Goal: Task Accomplishment & Management: Use online tool/utility

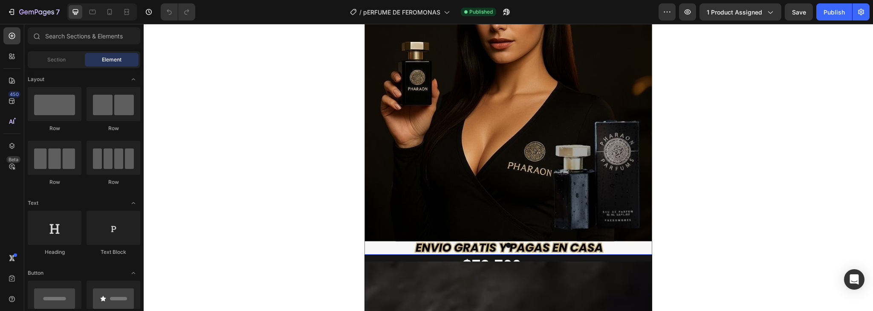
scroll to position [34, 0]
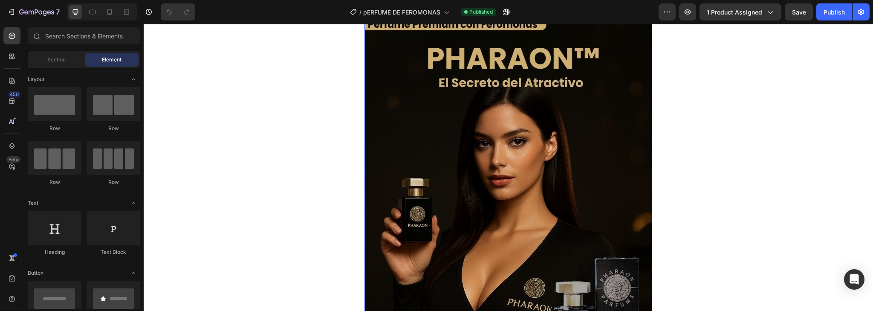
click at [476, 155] on img at bounding box center [509, 199] width 288 height 384
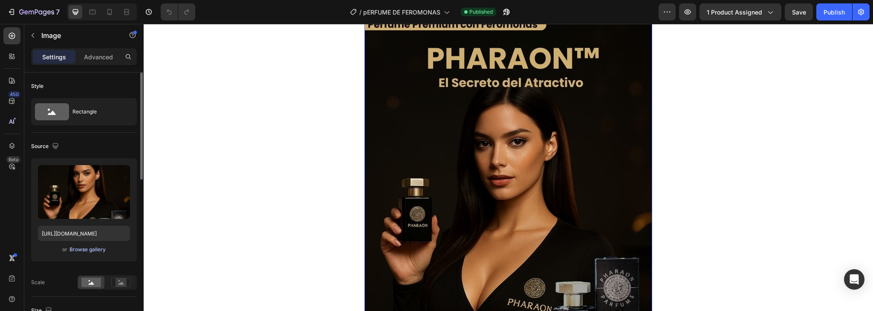
click at [94, 247] on div "Browse gallery" at bounding box center [87, 250] width 36 height 8
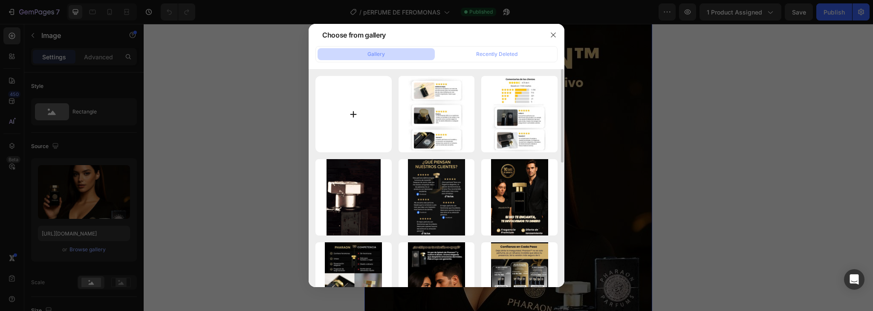
click at [345, 93] on input "file" at bounding box center [354, 114] width 76 height 76
type input "C:\fakepath\Copia de Autotidy .jpg"
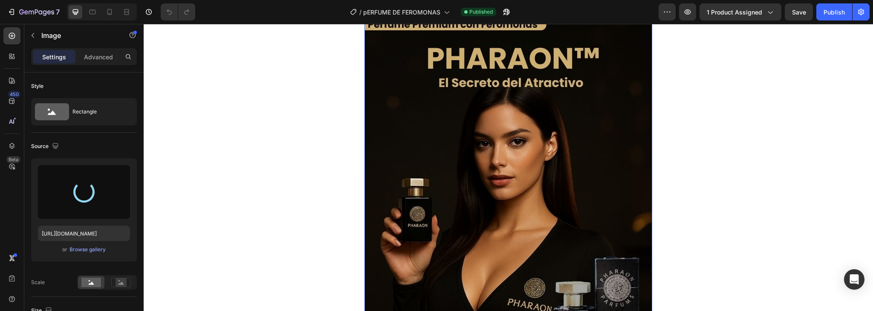
type input "[URL][DOMAIN_NAME]"
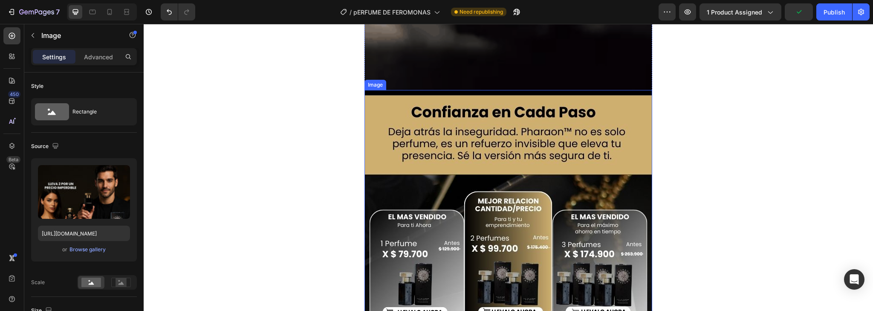
scroll to position [853, 0]
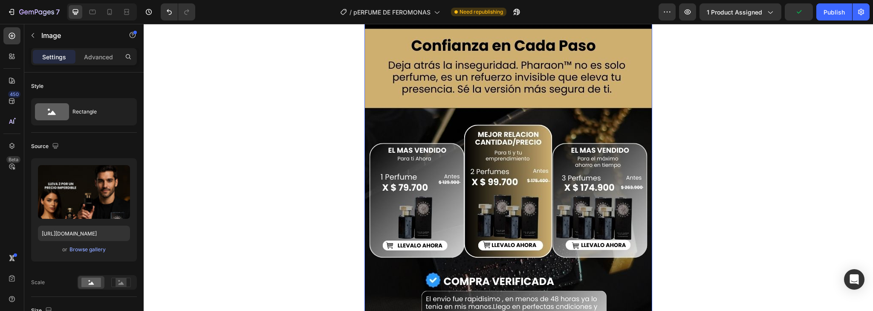
click at [505, 154] on img at bounding box center [509, 215] width 288 height 384
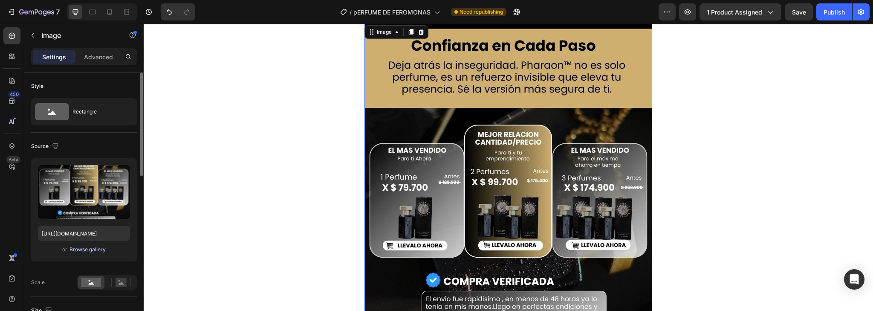
click at [98, 246] on div "Browse gallery" at bounding box center [87, 250] width 36 height 8
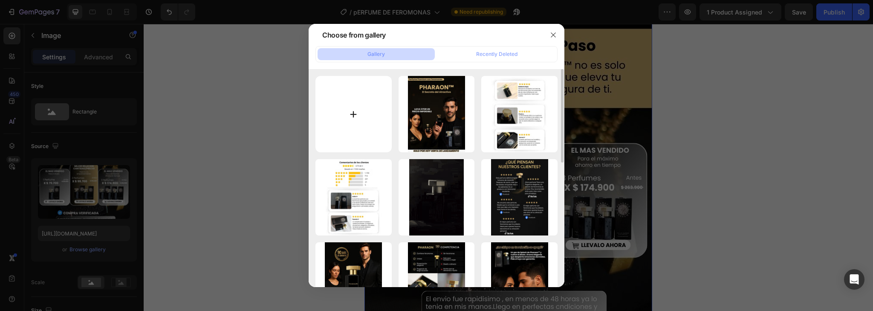
click at [353, 101] on input "file" at bounding box center [354, 114] width 76 height 76
type input "C:\fakepath\Copia de Autotidy (1).jpg"
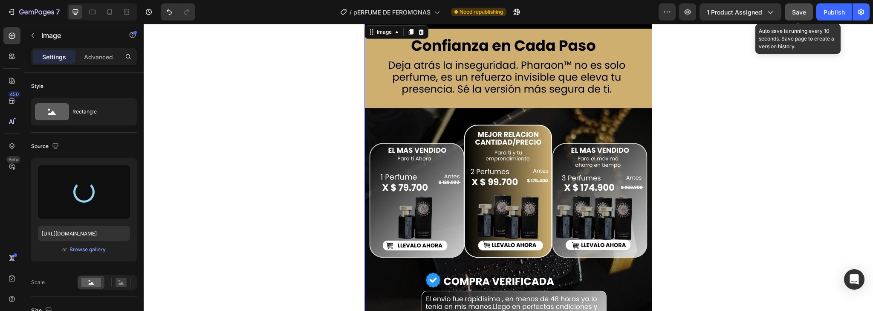
type input "[URL][DOMAIN_NAME]"
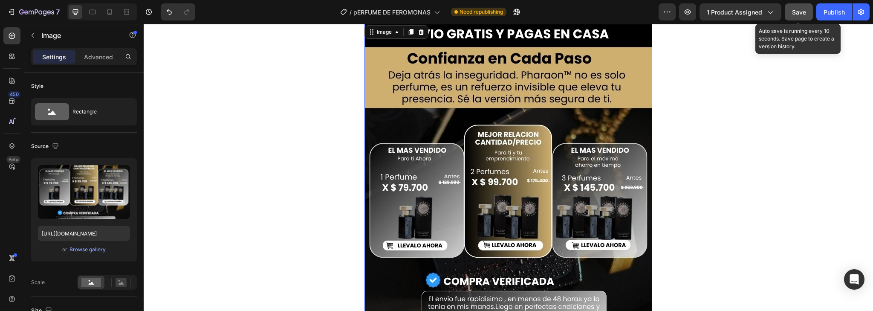
click at [803, 9] on span "Save" at bounding box center [799, 12] width 14 height 7
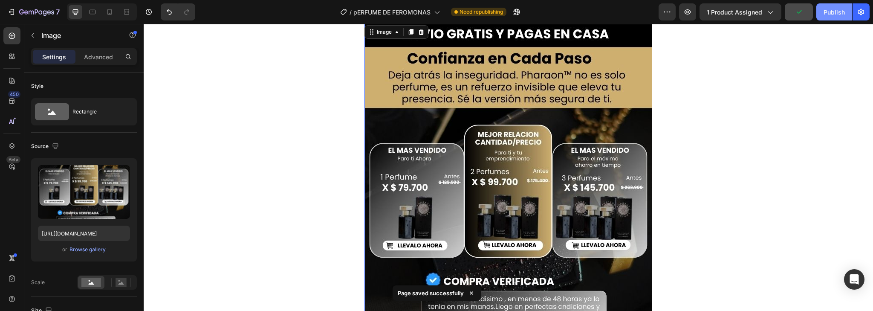
click at [833, 12] on div "Publish" at bounding box center [834, 12] width 21 height 9
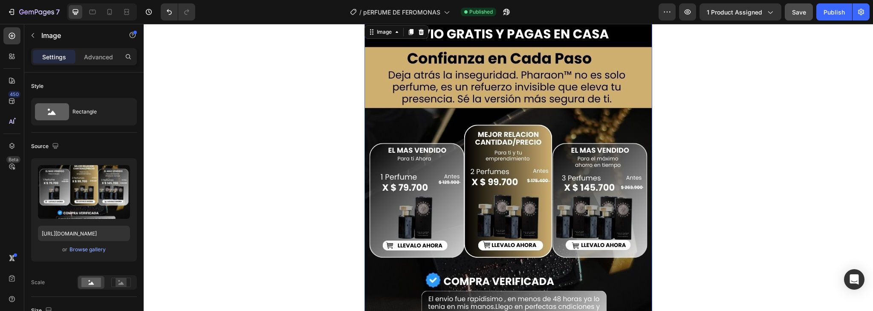
click at [541, 186] on img at bounding box center [509, 215] width 288 height 384
click at [88, 252] on div "Browse gallery" at bounding box center [87, 250] width 36 height 8
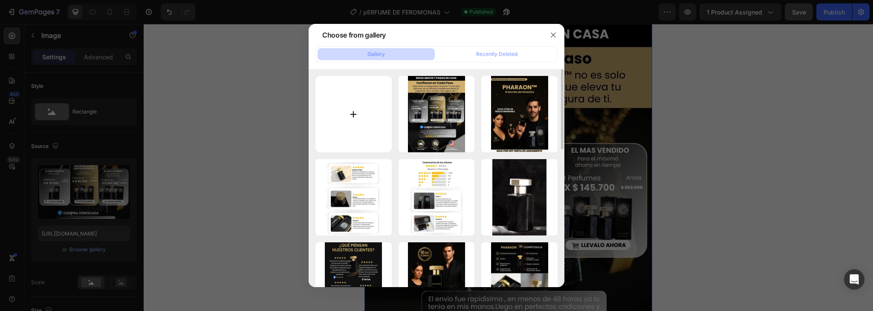
click at [344, 115] on input "file" at bounding box center [354, 114] width 76 height 76
type input "C:\fakepath\Copia de Autotidy (2).jpg"
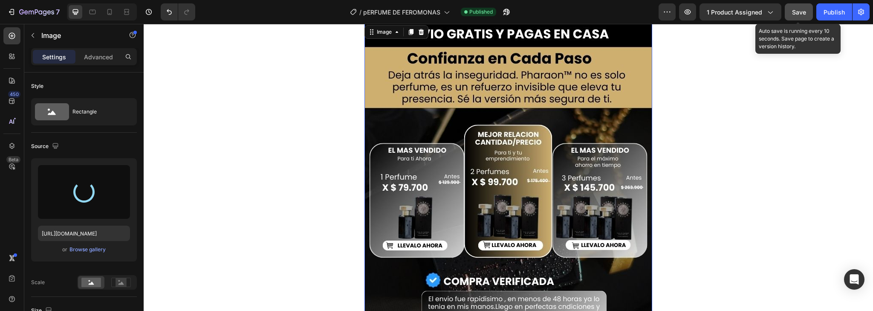
click at [802, 12] on span "Save" at bounding box center [799, 12] width 14 height 7
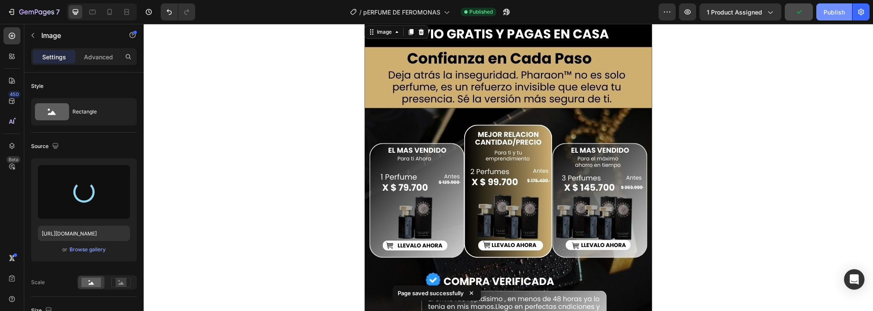
click at [835, 12] on div "Publish" at bounding box center [834, 12] width 21 height 9
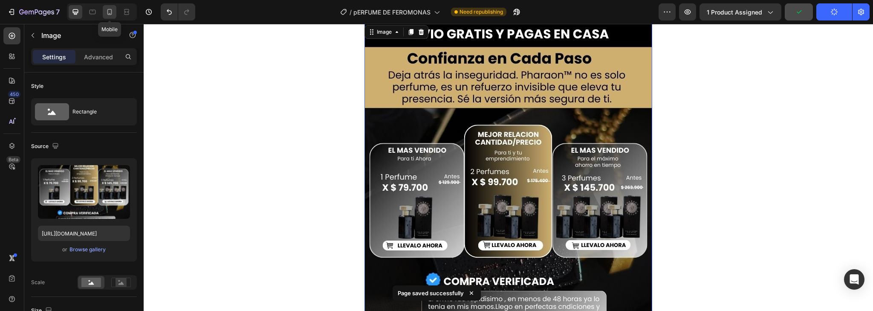
click at [111, 11] on icon at bounding box center [109, 12] width 9 height 9
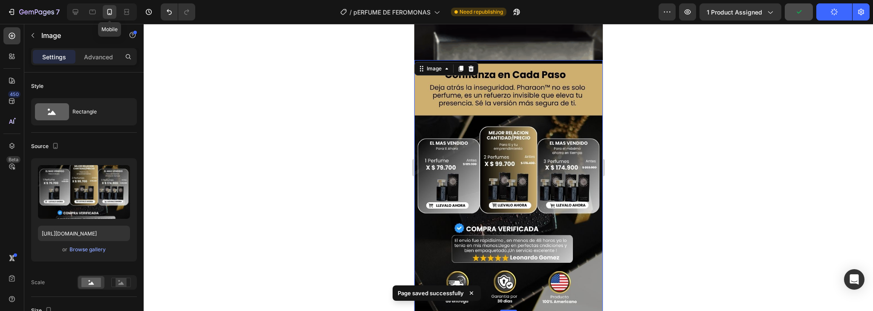
scroll to position [675, 0]
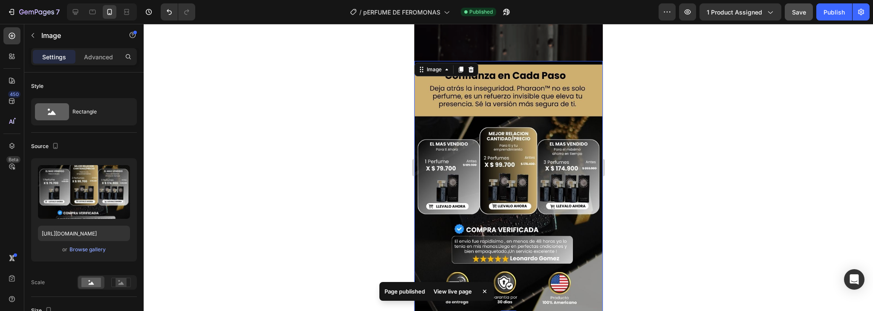
click at [493, 167] on img at bounding box center [508, 186] width 188 height 251
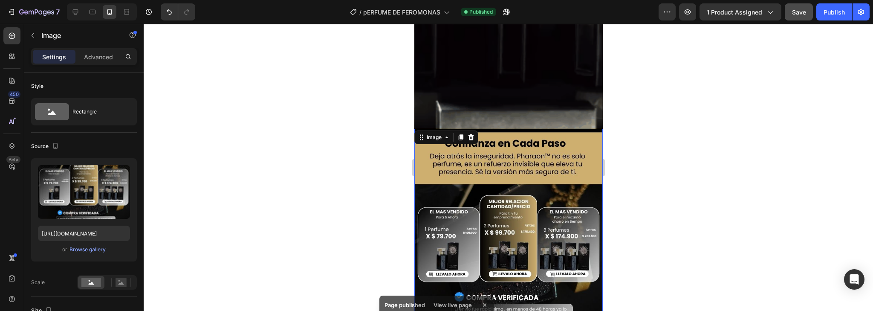
scroll to position [607, 0]
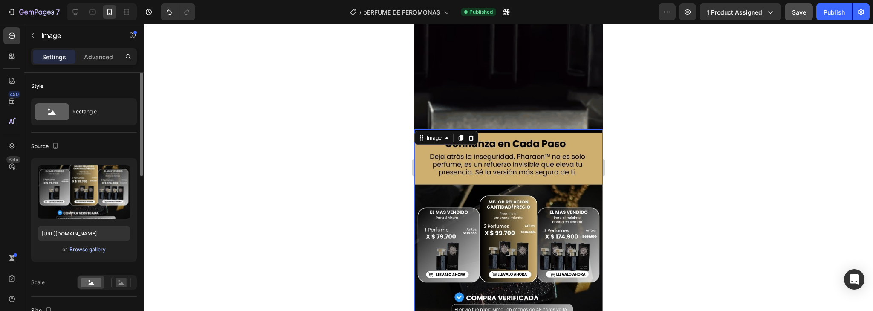
click at [83, 246] on div "Browse gallery" at bounding box center [87, 250] width 36 height 8
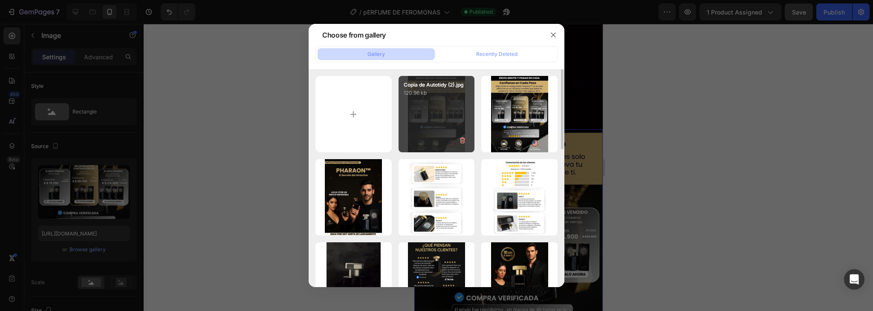
click at [452, 136] on div "Copia de Autotidy (2).jpg 120.96 kb" at bounding box center [437, 114] width 76 height 76
type input "[URL][DOMAIN_NAME]"
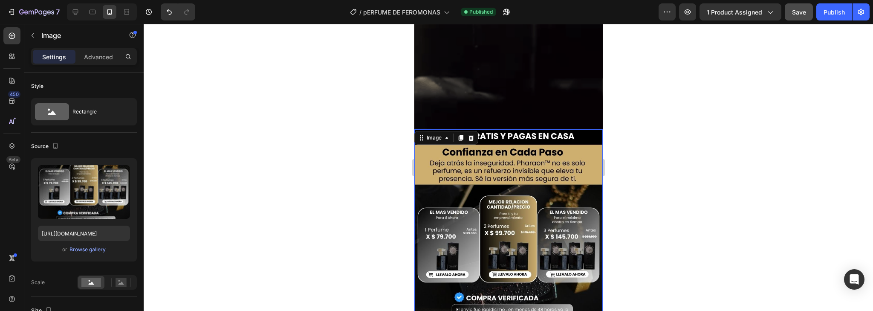
click at [674, 215] on div at bounding box center [509, 167] width 730 height 287
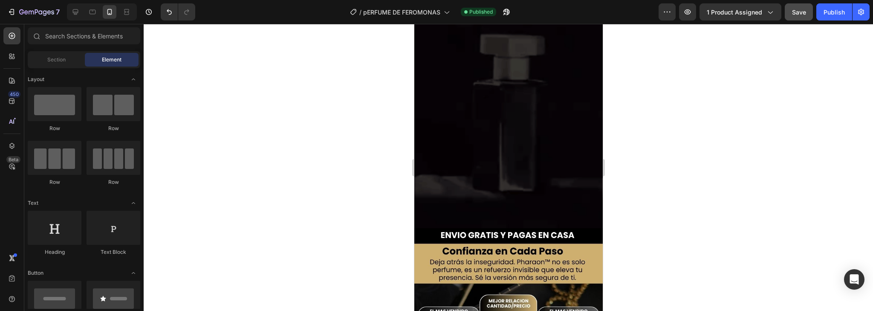
scroll to position [504, 0]
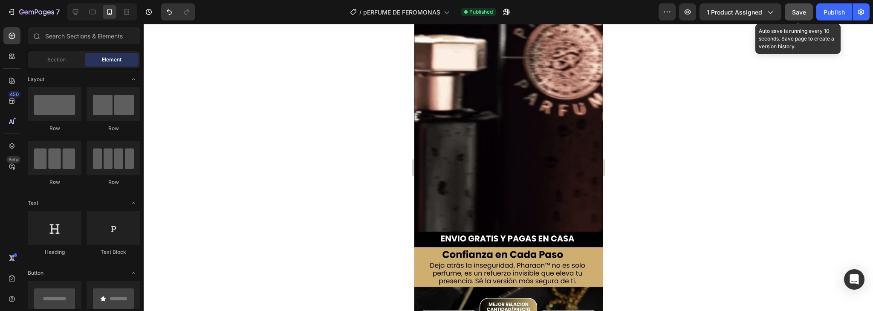
click at [803, 9] on span "Save" at bounding box center [799, 12] width 14 height 7
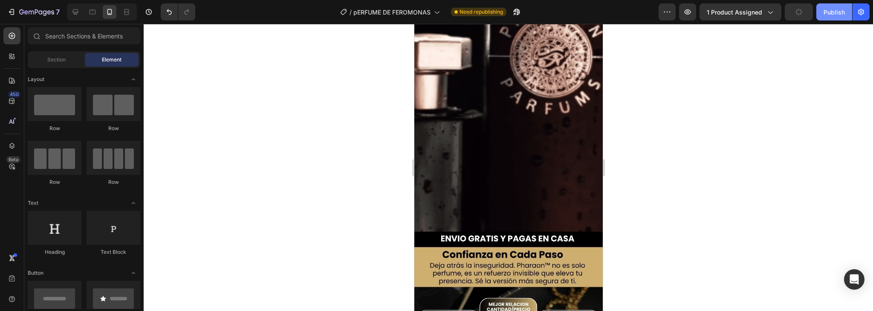
click at [822, 10] on button "Publish" at bounding box center [835, 11] width 36 height 17
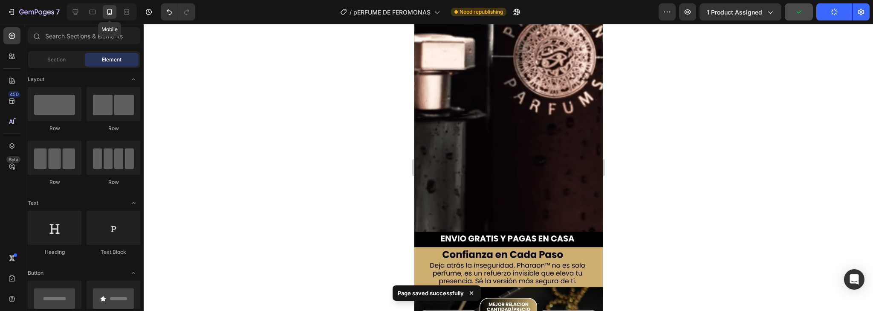
click at [110, 12] on icon at bounding box center [109, 12] width 9 height 9
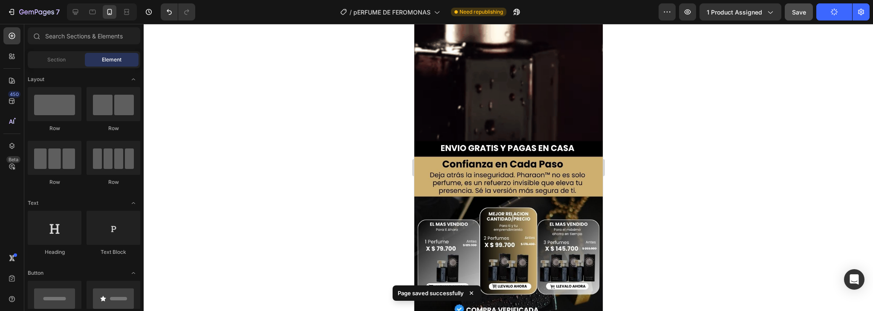
scroll to position [470, 0]
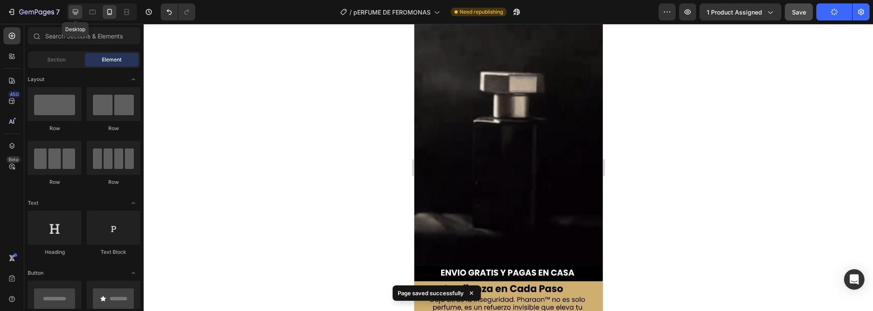
click at [78, 13] on icon at bounding box center [76, 12] width 6 height 6
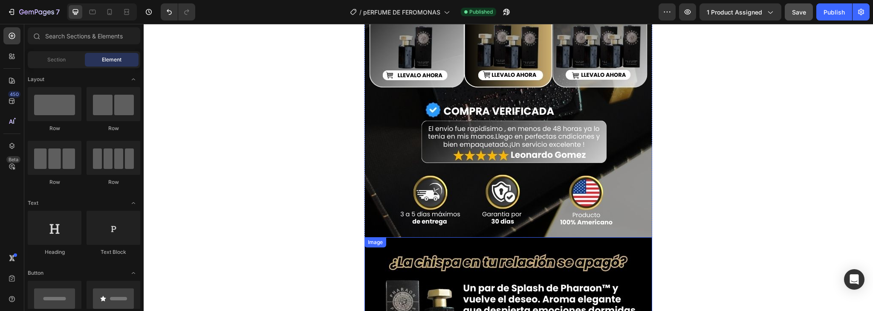
scroll to position [750, 0]
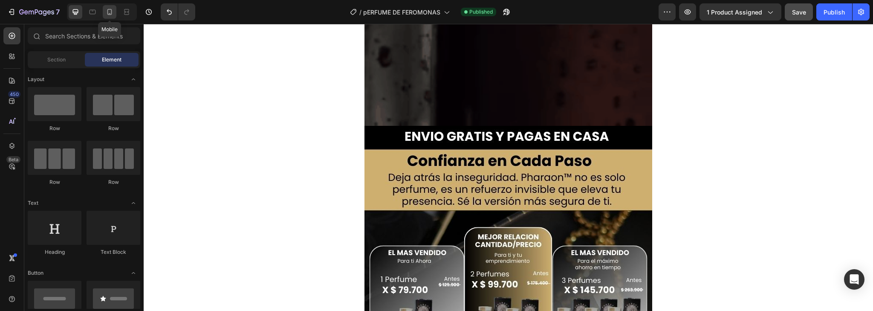
click at [111, 12] on icon at bounding box center [109, 12] width 9 height 9
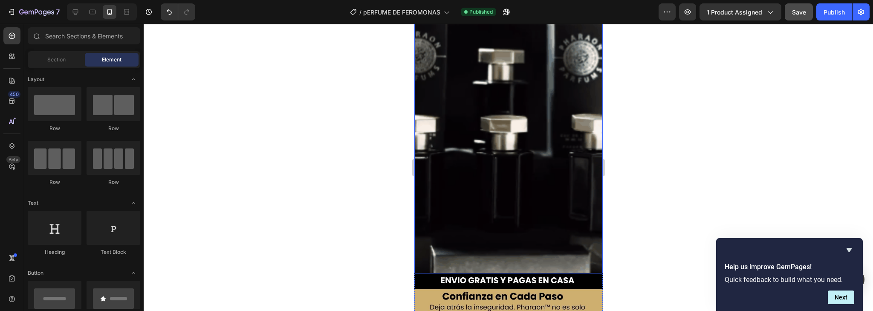
scroll to position [341, 0]
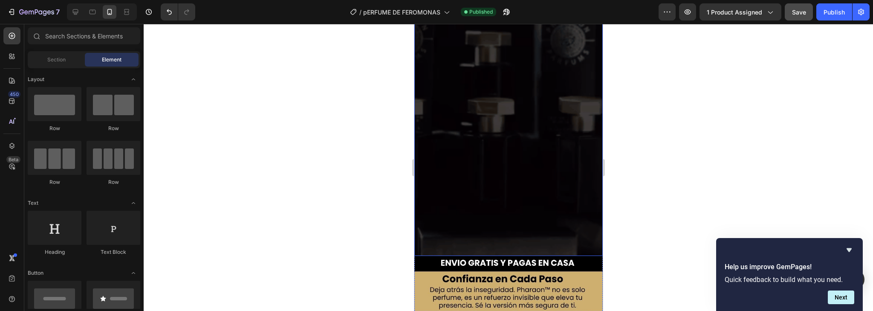
click at [521, 175] on img at bounding box center [508, 123] width 188 height 266
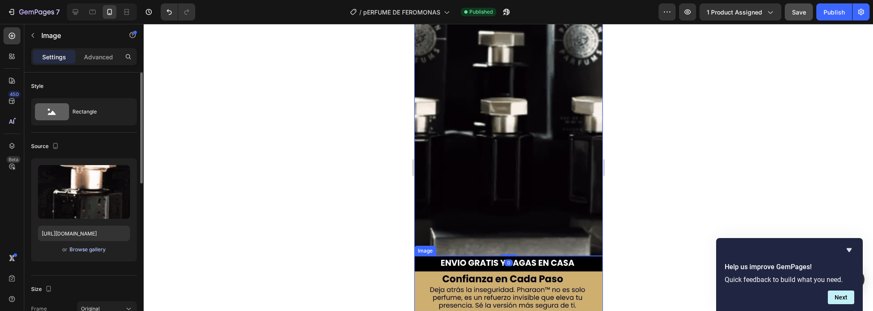
click at [90, 247] on div "Browse gallery" at bounding box center [87, 250] width 36 height 8
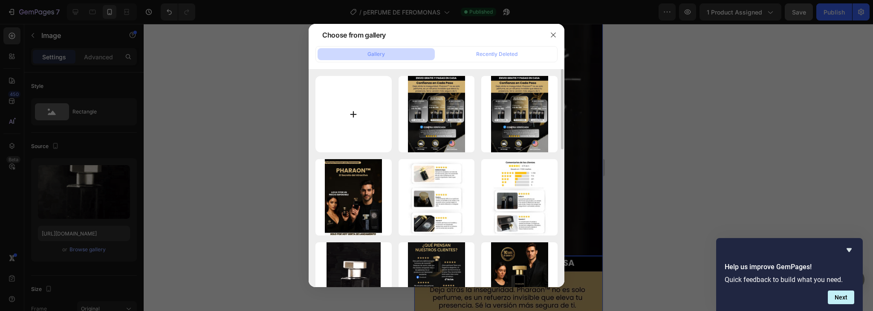
click at [361, 116] on input "file" at bounding box center [354, 114] width 76 height 76
type input "C:\fakepath\giphy (3).gif"
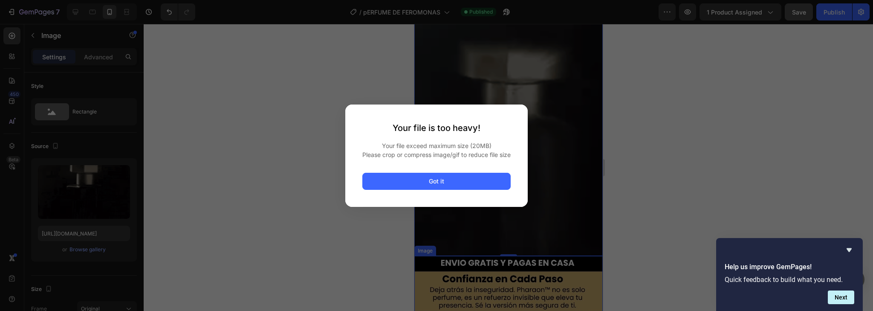
drag, startPoint x: 464, startPoint y: 188, endPoint x: 637, endPoint y: 26, distance: 236.5
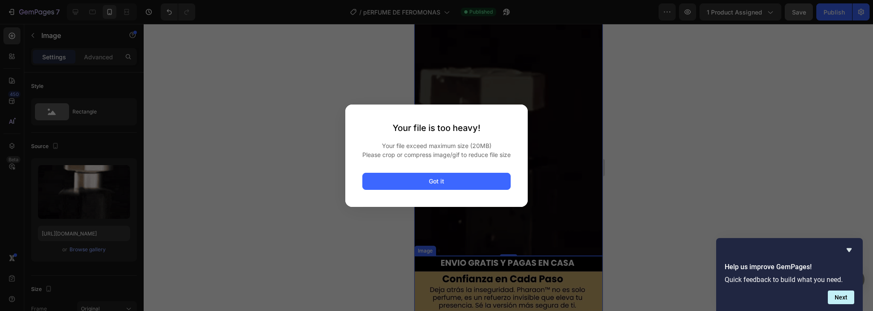
click at [464, 187] on button "Got it" at bounding box center [436, 181] width 148 height 17
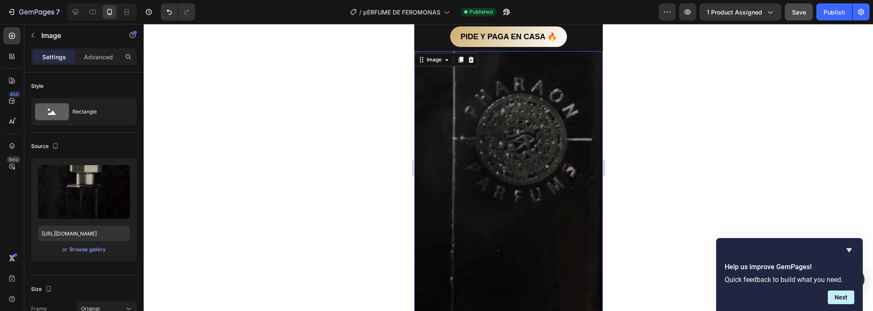
scroll to position [307, 0]
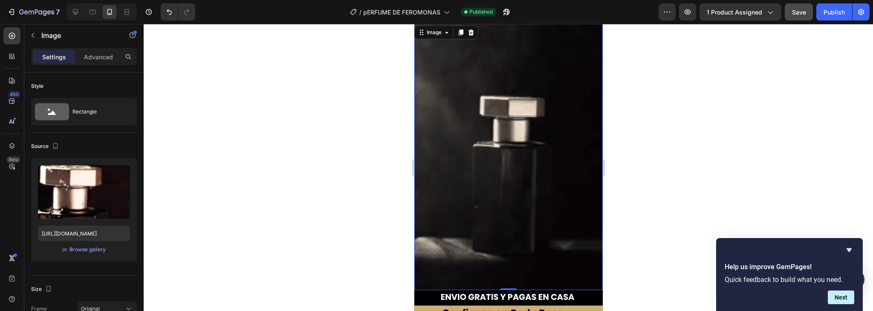
click at [523, 171] on img at bounding box center [508, 157] width 188 height 266
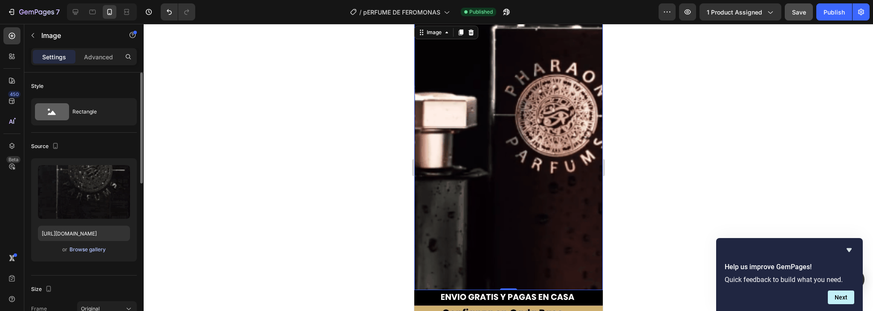
click at [85, 249] on div "Browse gallery" at bounding box center [87, 250] width 36 height 8
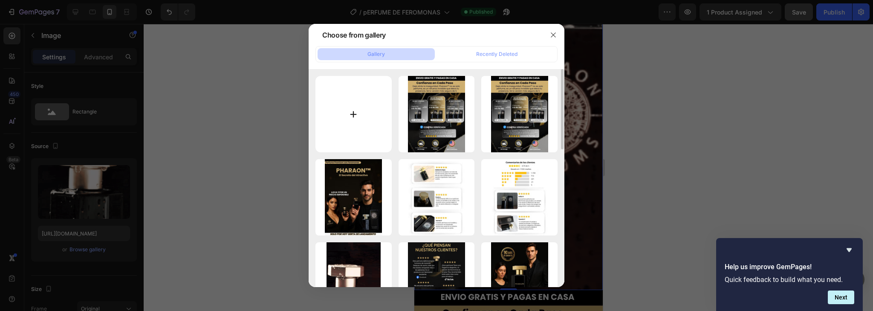
click at [351, 122] on input "file" at bounding box center [354, 114] width 76 height 76
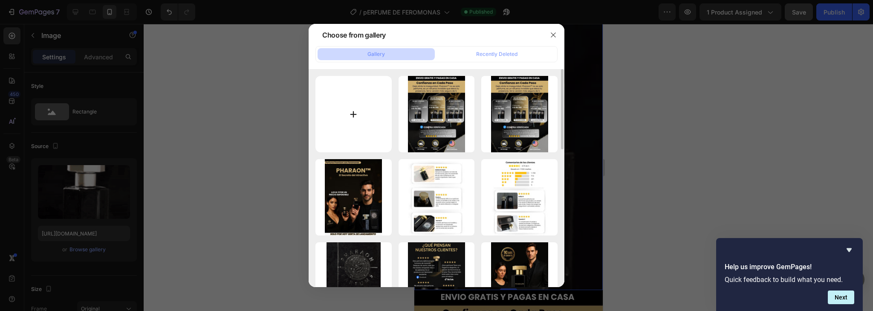
type input "C:\fakepath\giphy (3).gif"
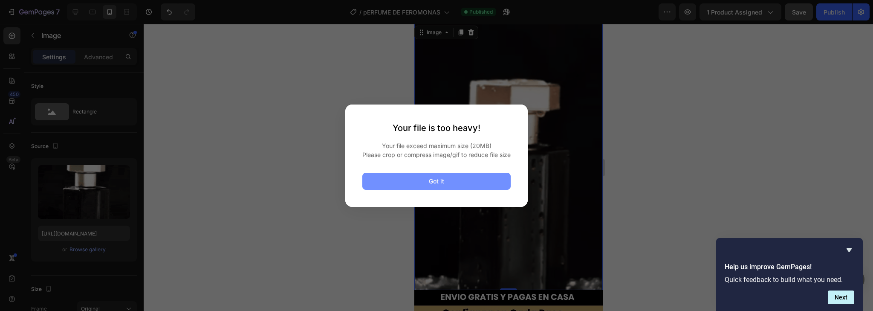
click at [466, 187] on button "Got it" at bounding box center [436, 181] width 148 height 17
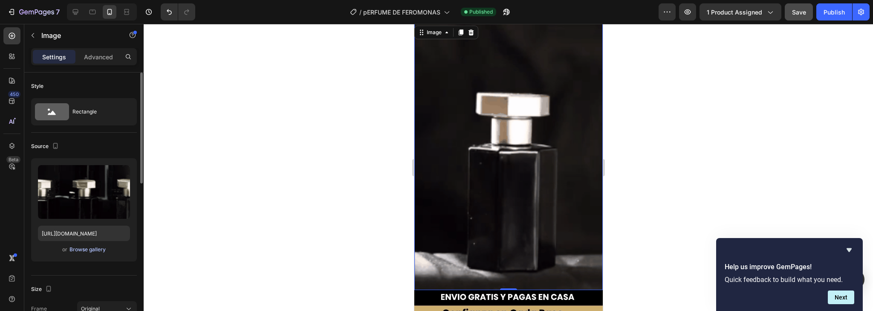
click at [84, 250] on div "Browse gallery" at bounding box center [87, 250] width 36 height 8
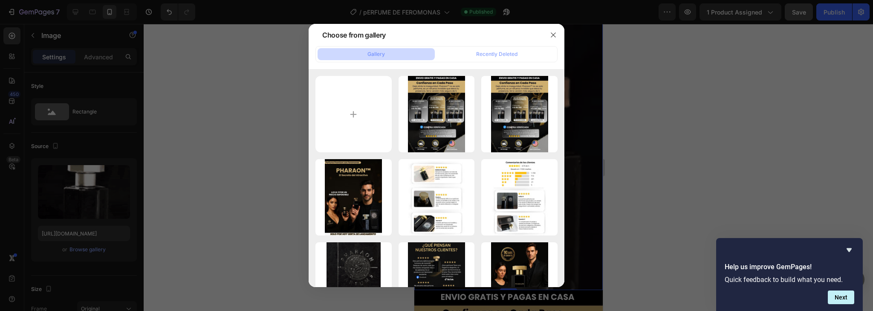
type input "C:\fakepath\giphy3-ezgif.com-optimize.gif"
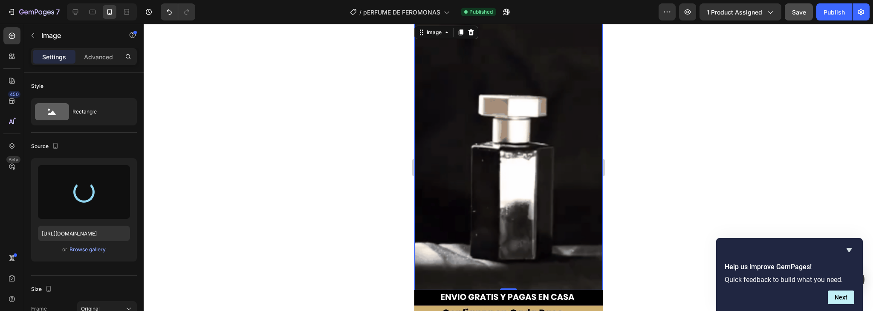
type input "[URL][DOMAIN_NAME]"
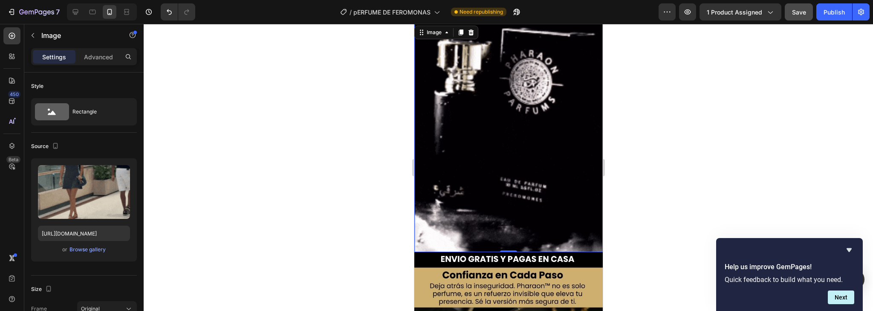
click at [807, 89] on div at bounding box center [509, 167] width 730 height 287
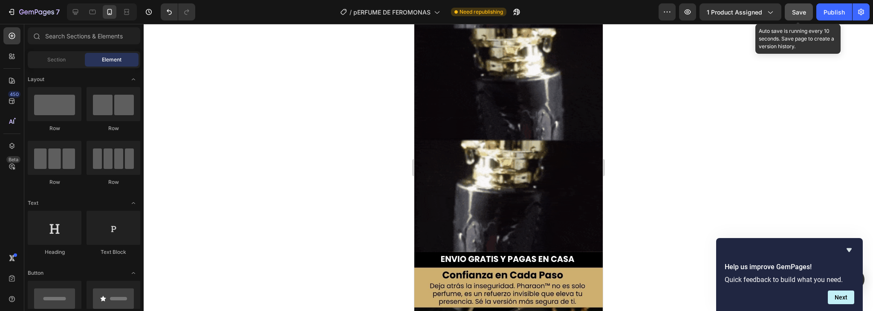
click at [802, 12] on span "Save" at bounding box center [799, 12] width 14 height 7
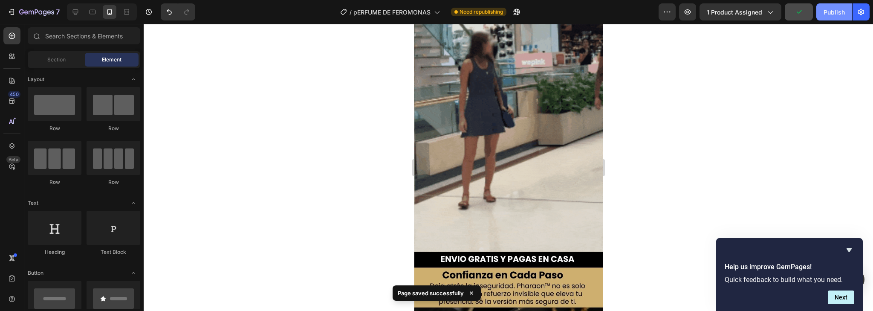
click at [831, 12] on div "Publish" at bounding box center [834, 12] width 21 height 9
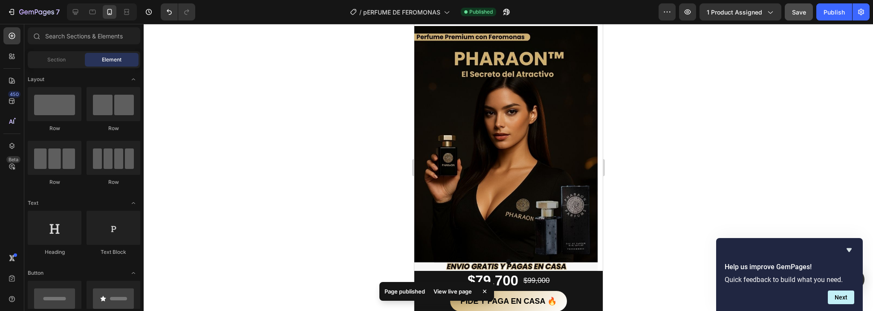
scroll to position [0, 0]
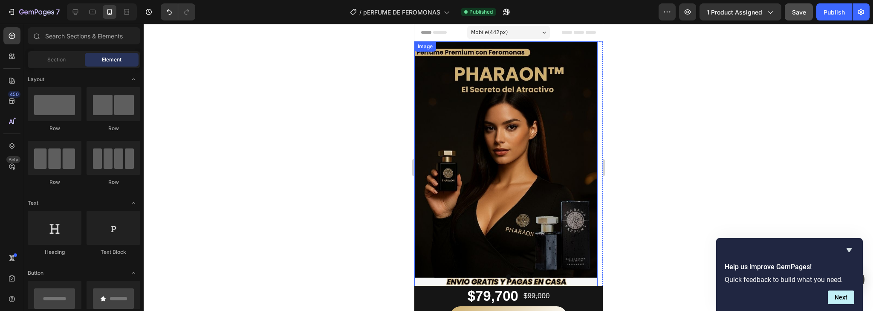
click at [514, 225] on img at bounding box center [505, 163] width 183 height 245
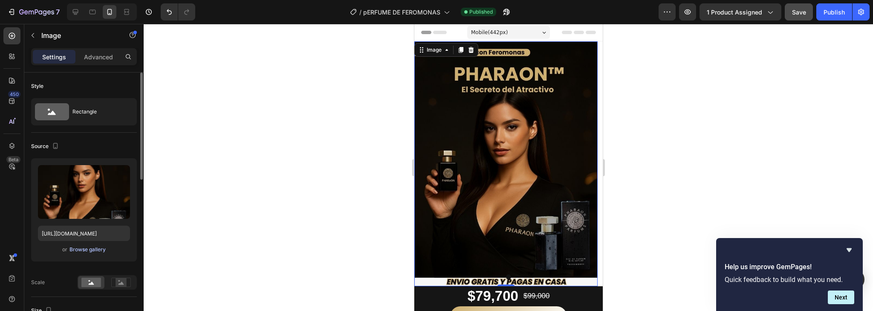
click at [93, 247] on div "Browse gallery" at bounding box center [87, 250] width 36 height 8
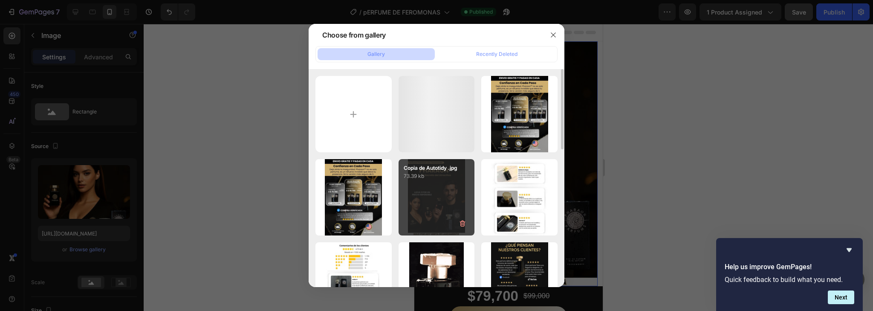
click at [444, 196] on div "Copia de Autotidy .jpg 73.39 kb" at bounding box center [437, 197] width 76 height 76
type input "[URL][DOMAIN_NAME]"
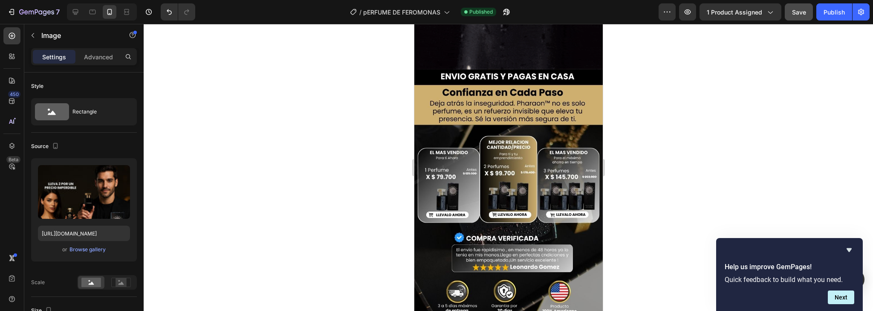
scroll to position [478, 0]
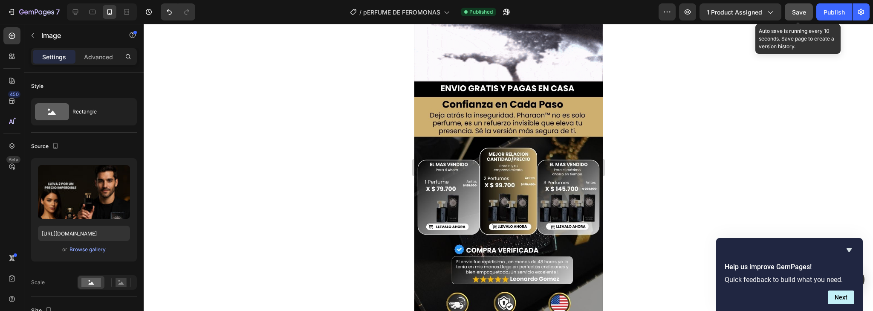
click at [805, 13] on span "Save" at bounding box center [799, 12] width 14 height 7
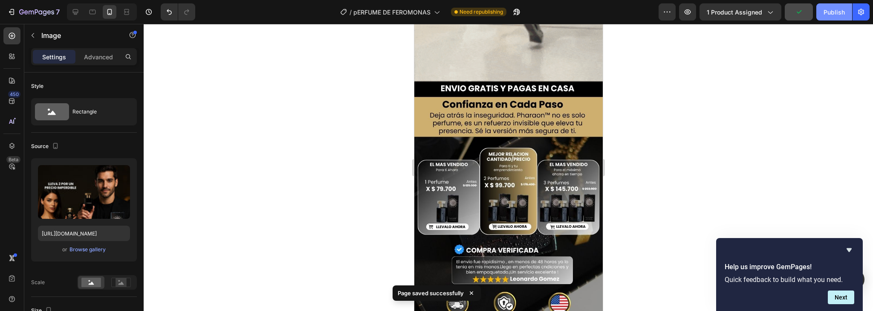
click at [826, 14] on div "Publish" at bounding box center [834, 12] width 21 height 9
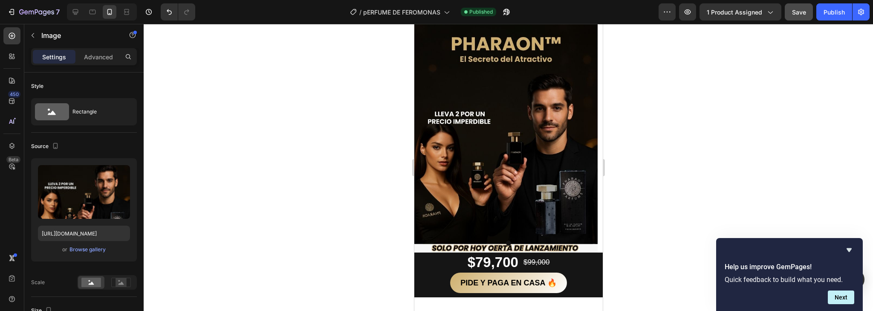
scroll to position [0, 0]
